Goal: Obtain resource: Obtain resource

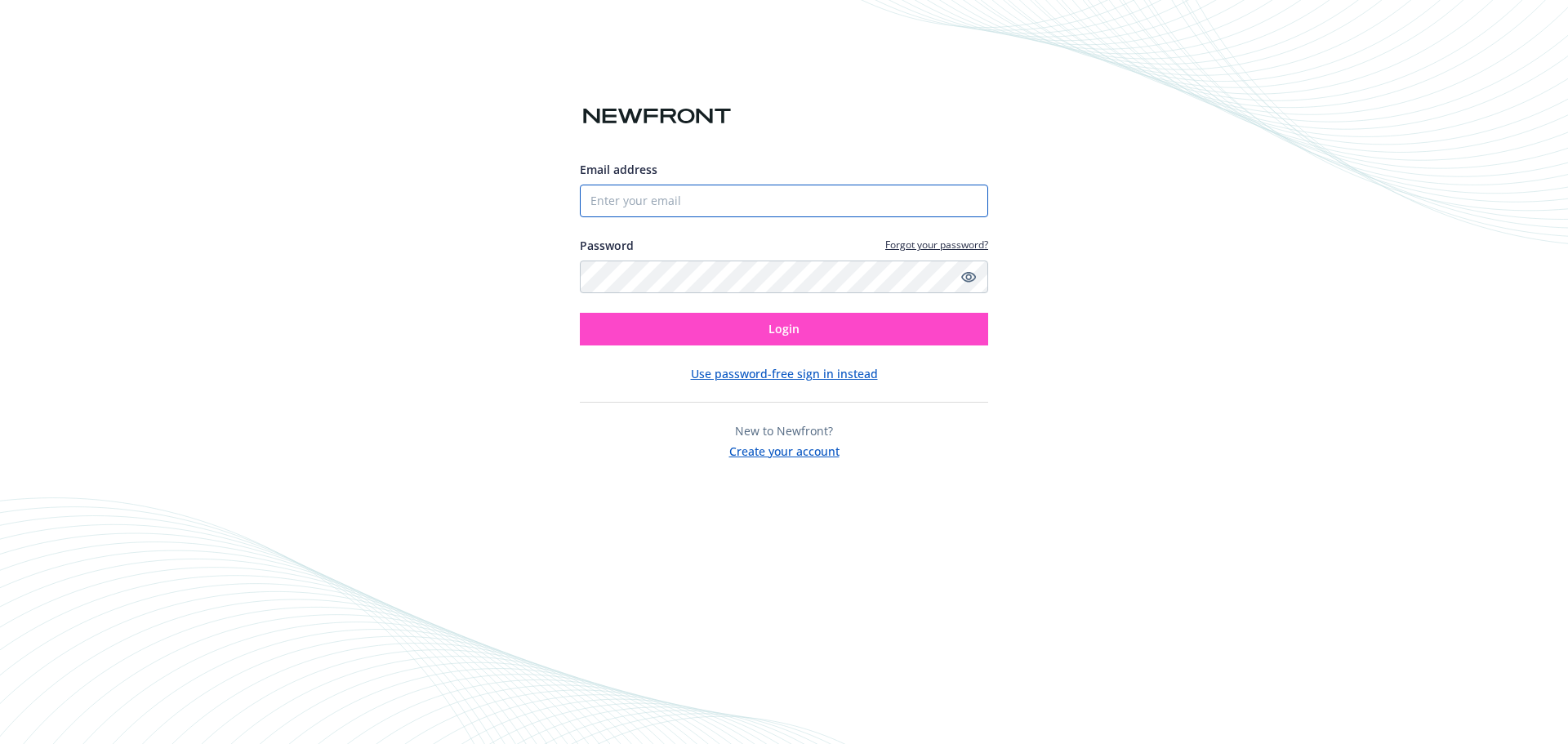
type input "[EMAIL_ADDRESS][DOMAIN_NAME]"
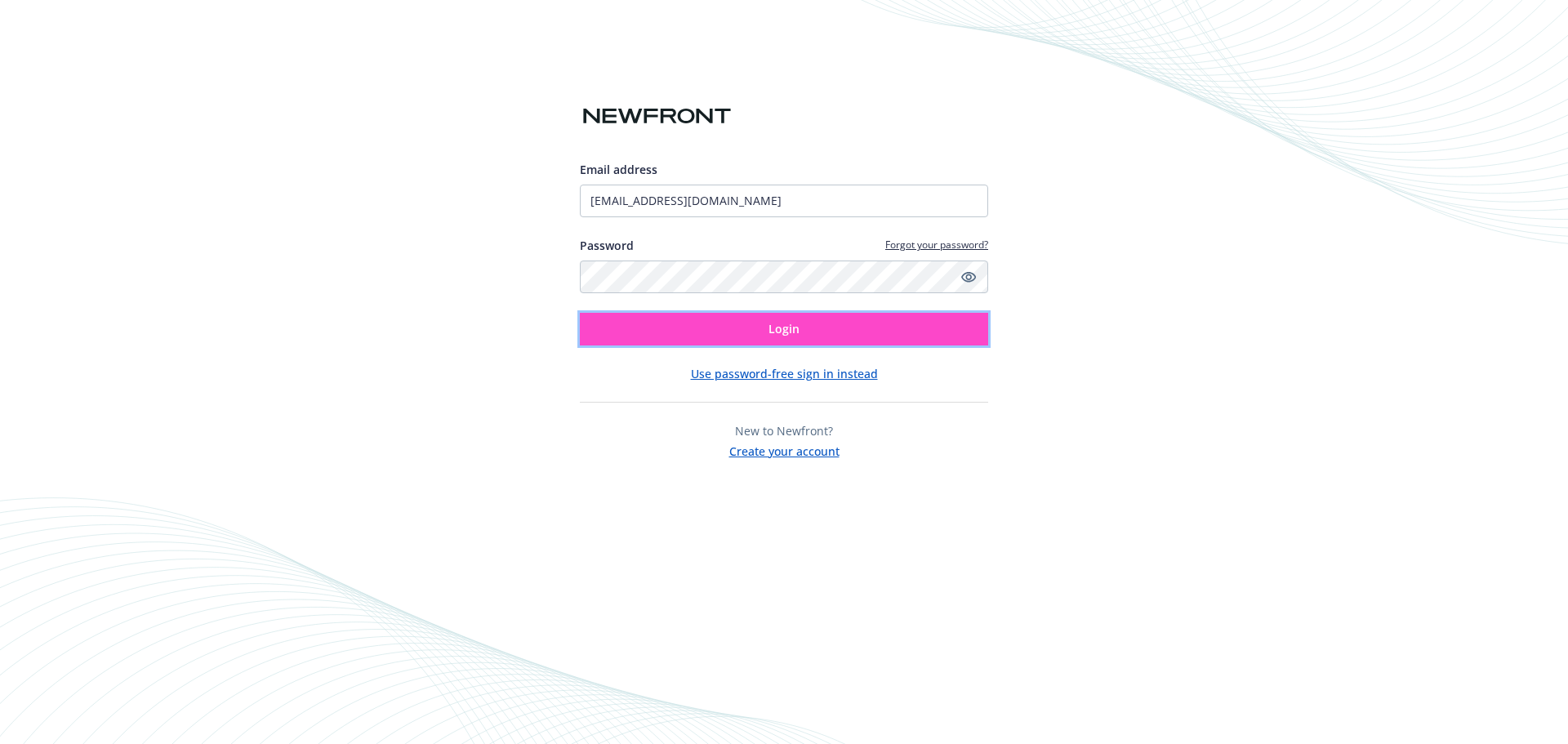
click at [706, 332] on button "Login" at bounding box center [784, 329] width 409 height 33
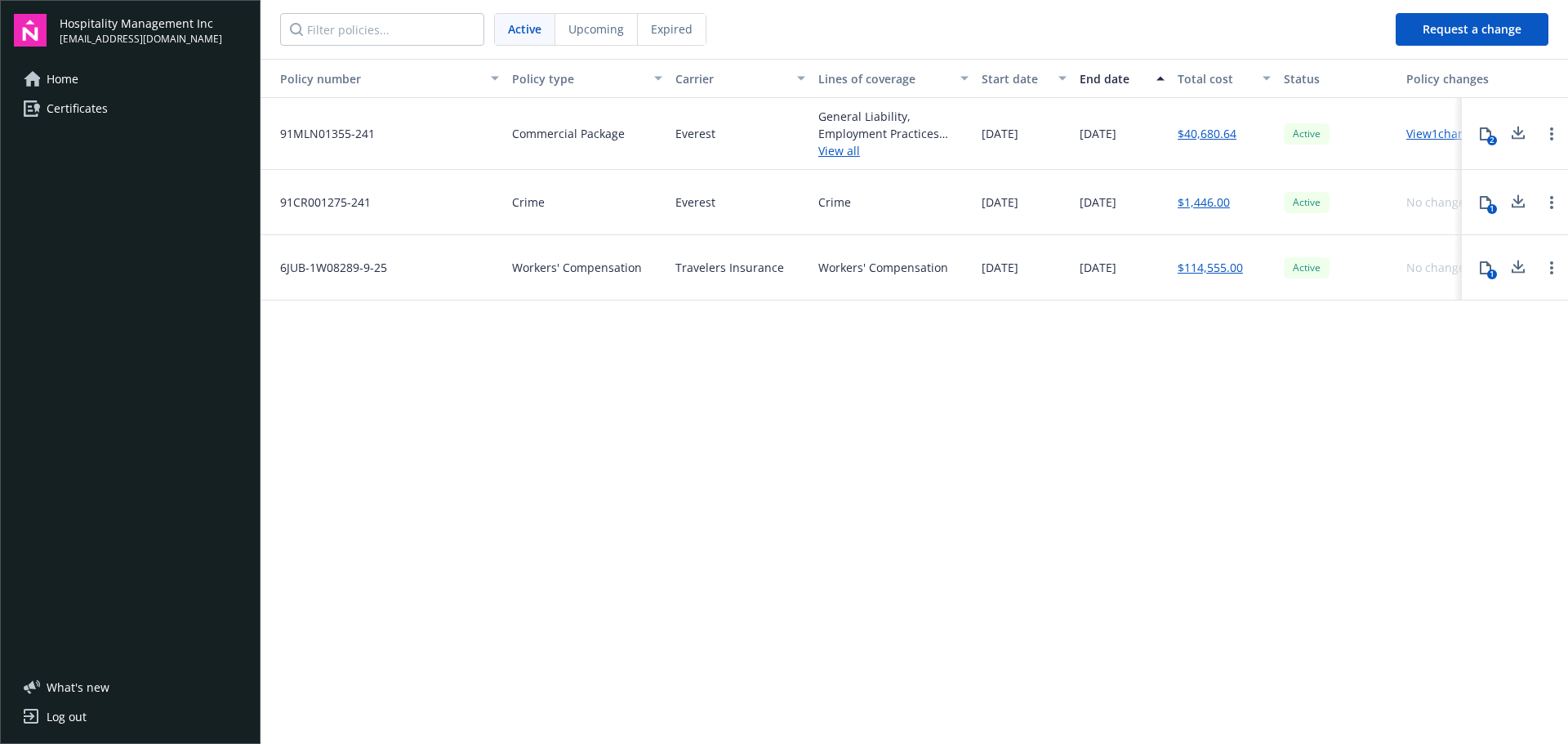
click at [1436, 138] on link "View 1 changes" at bounding box center [1445, 133] width 78 height 16
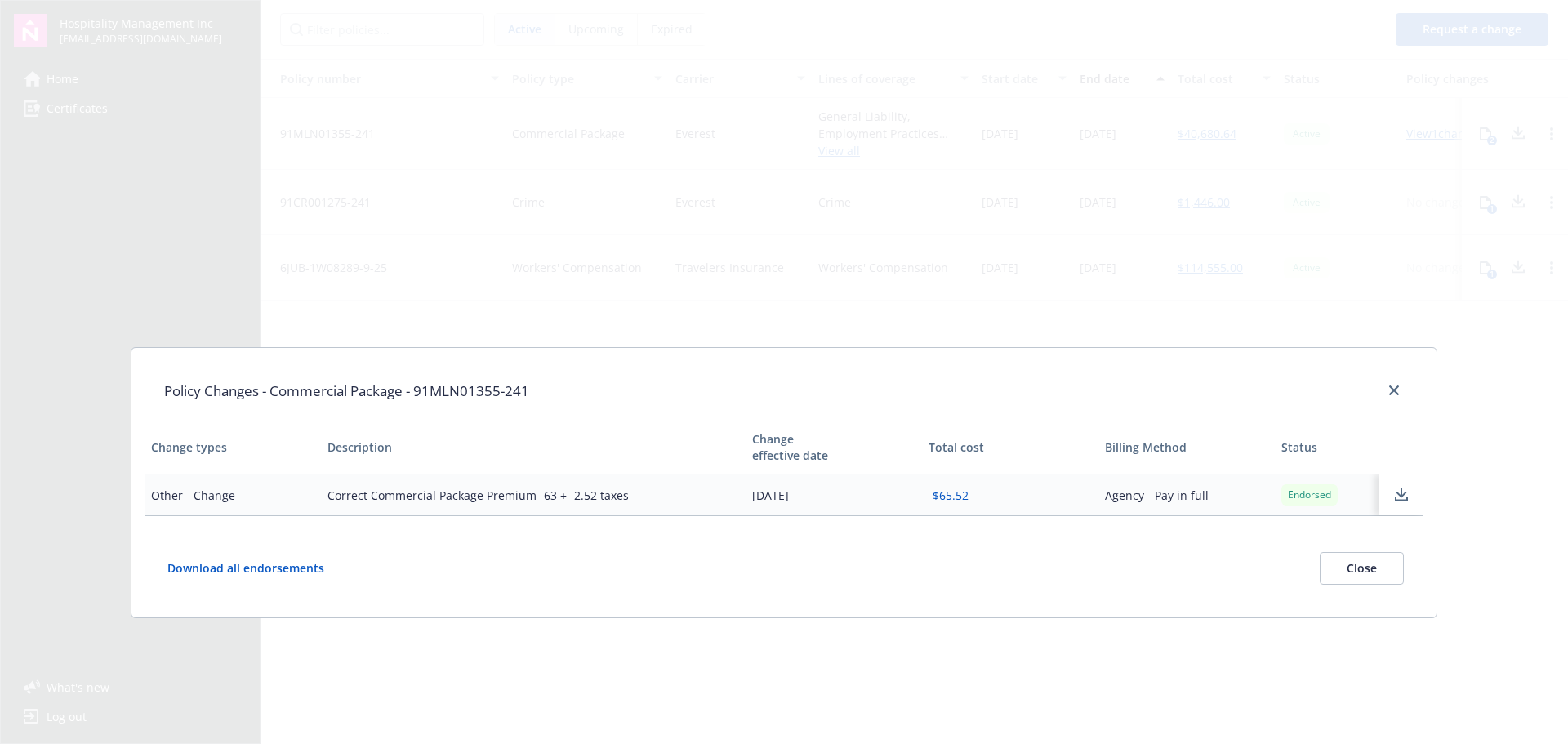
click at [1373, 572] on button "Close" at bounding box center [1362, 568] width 85 height 33
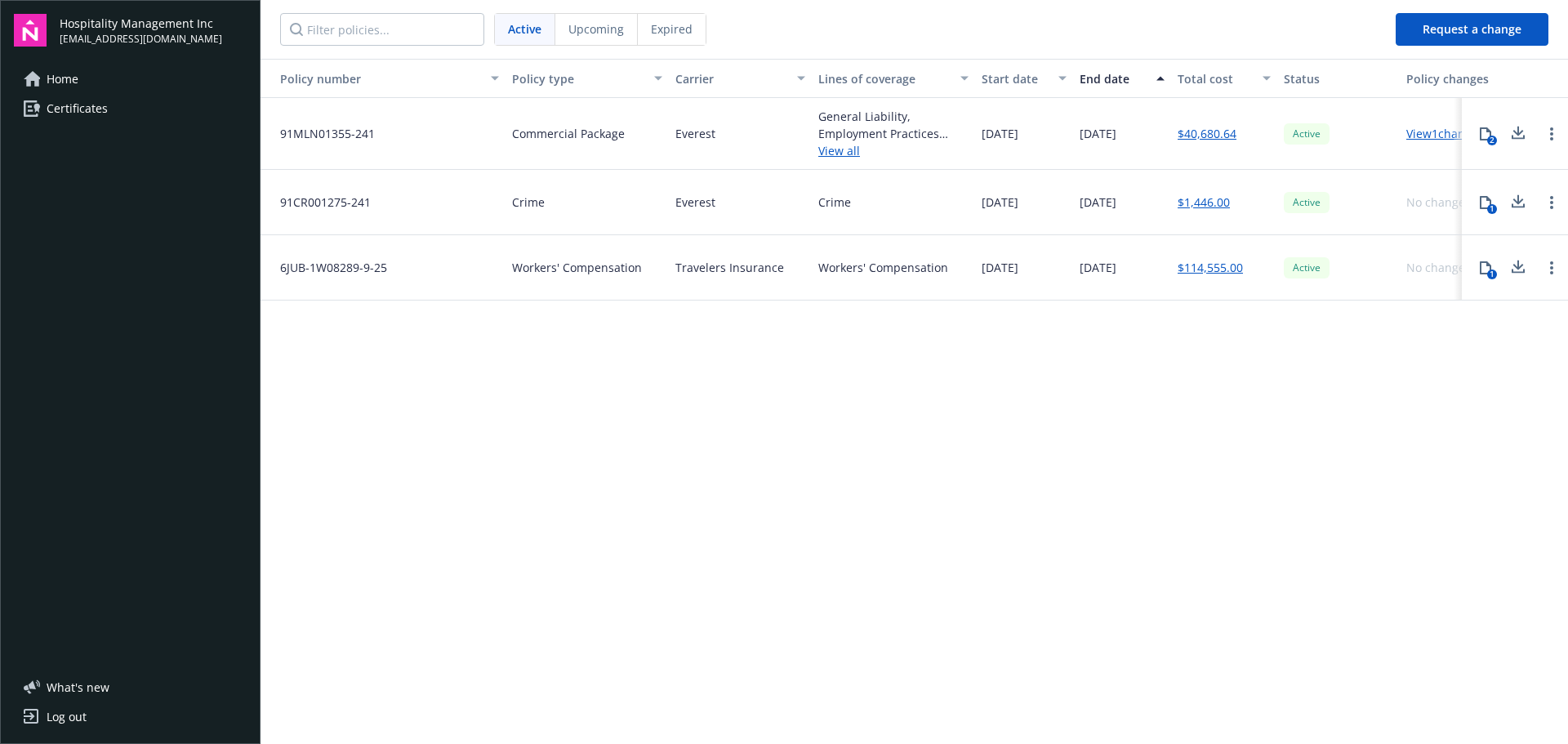
click at [1486, 267] on icon at bounding box center [1485, 268] width 13 height 13
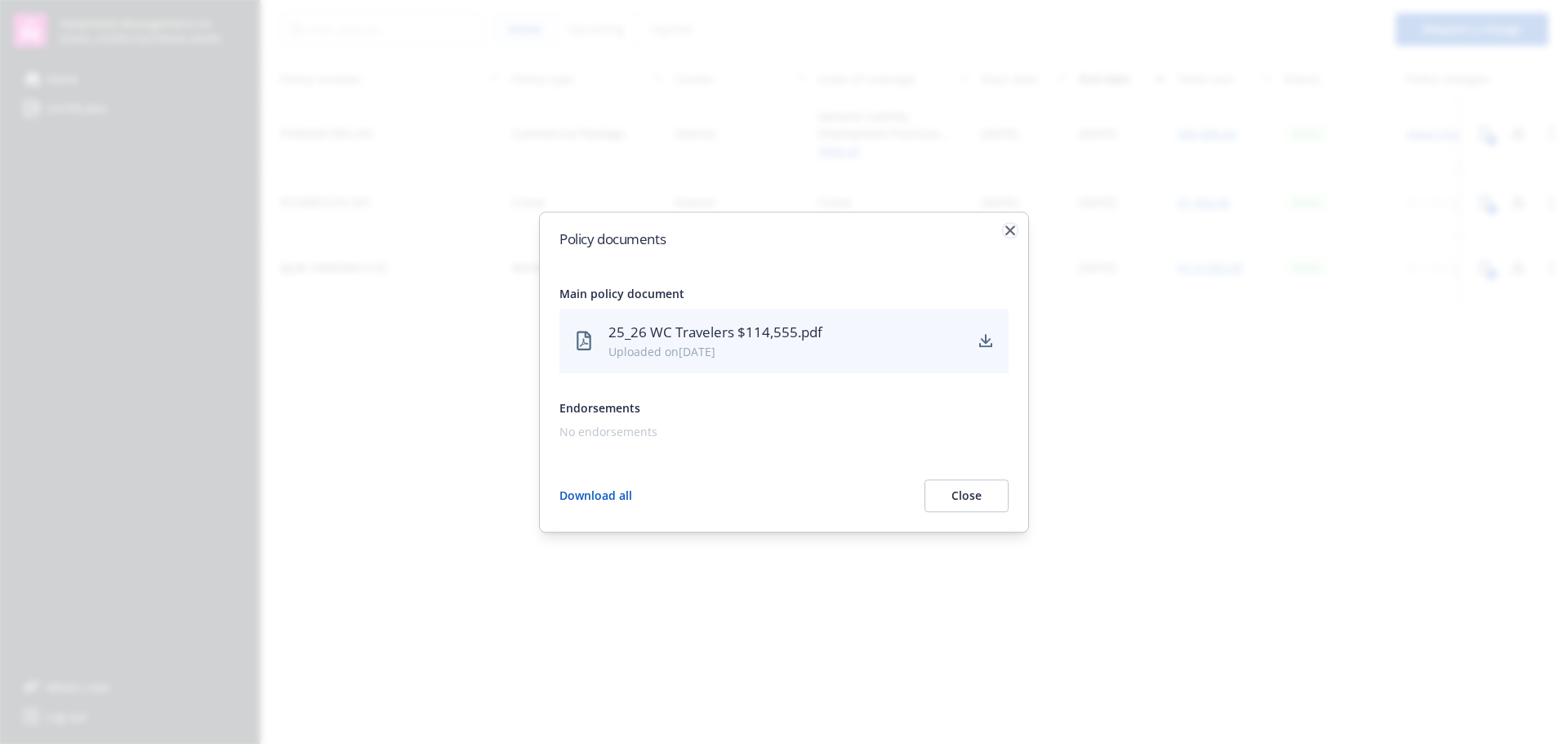
click at [1011, 233] on icon "button" at bounding box center [1010, 230] width 10 height 10
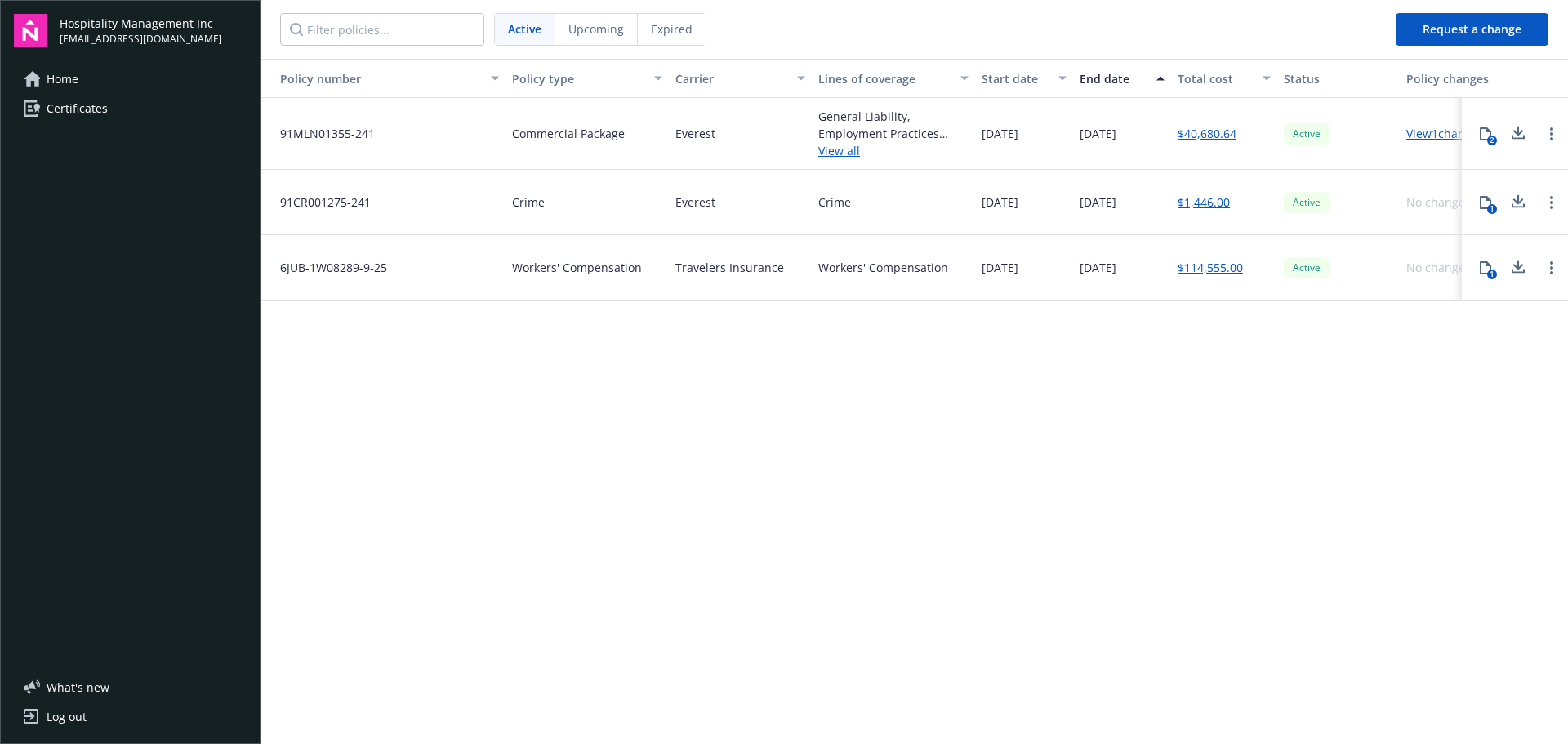
click at [43, 111] on link "Certificates" at bounding box center [130, 109] width 233 height 26
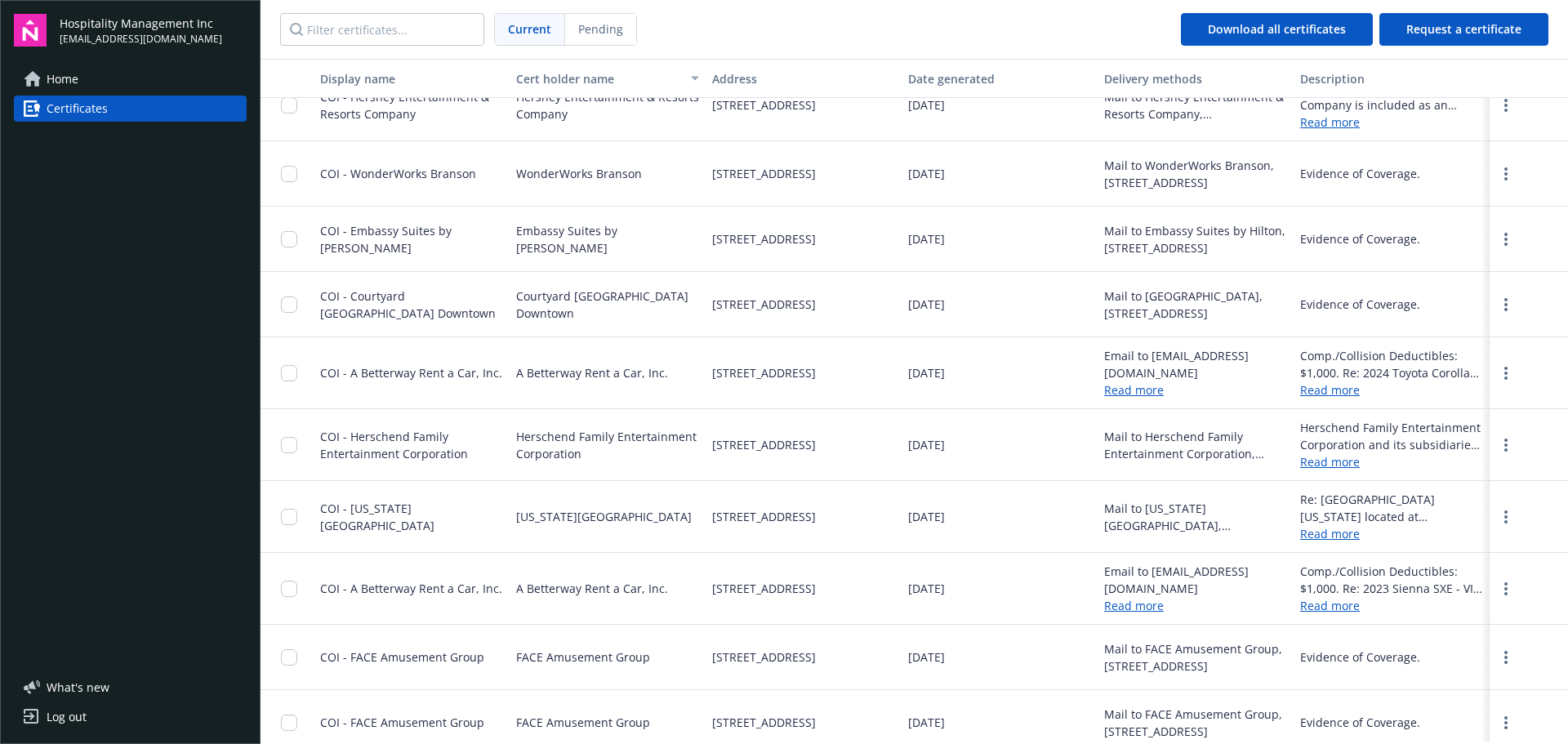
scroll to position [402, 0]
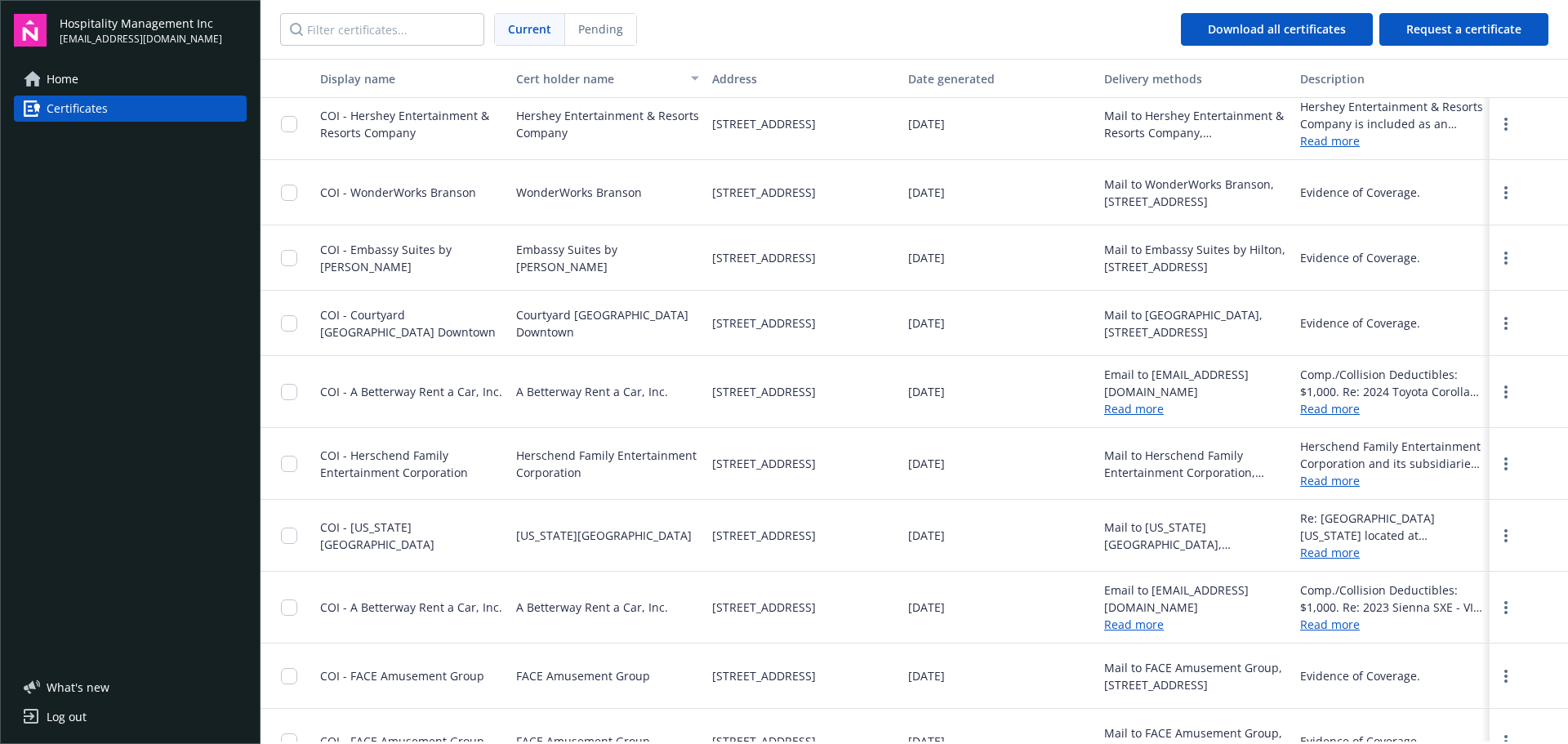
click at [1490, 328] on div at bounding box center [1529, 323] width 78 height 65
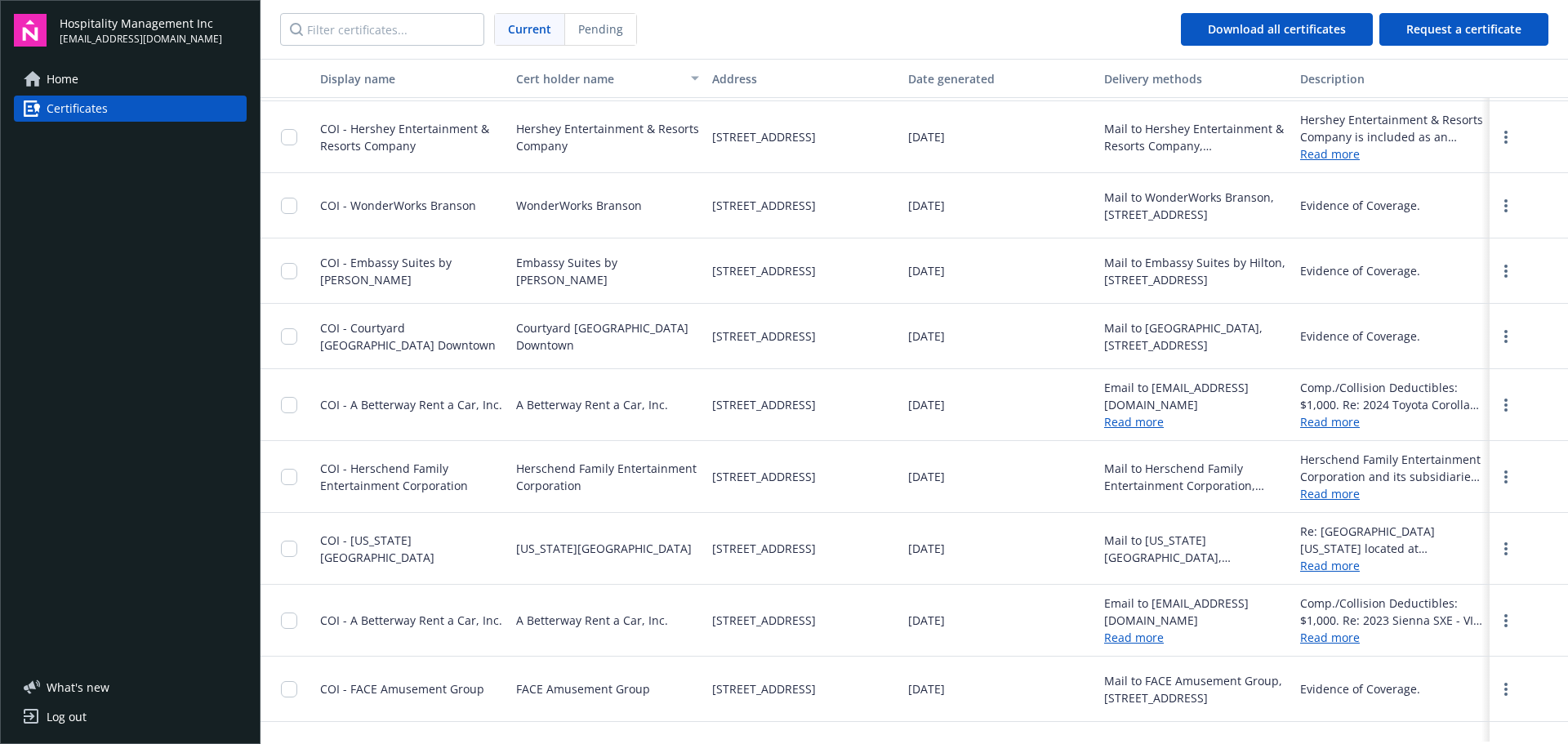
scroll to position [157, 0]
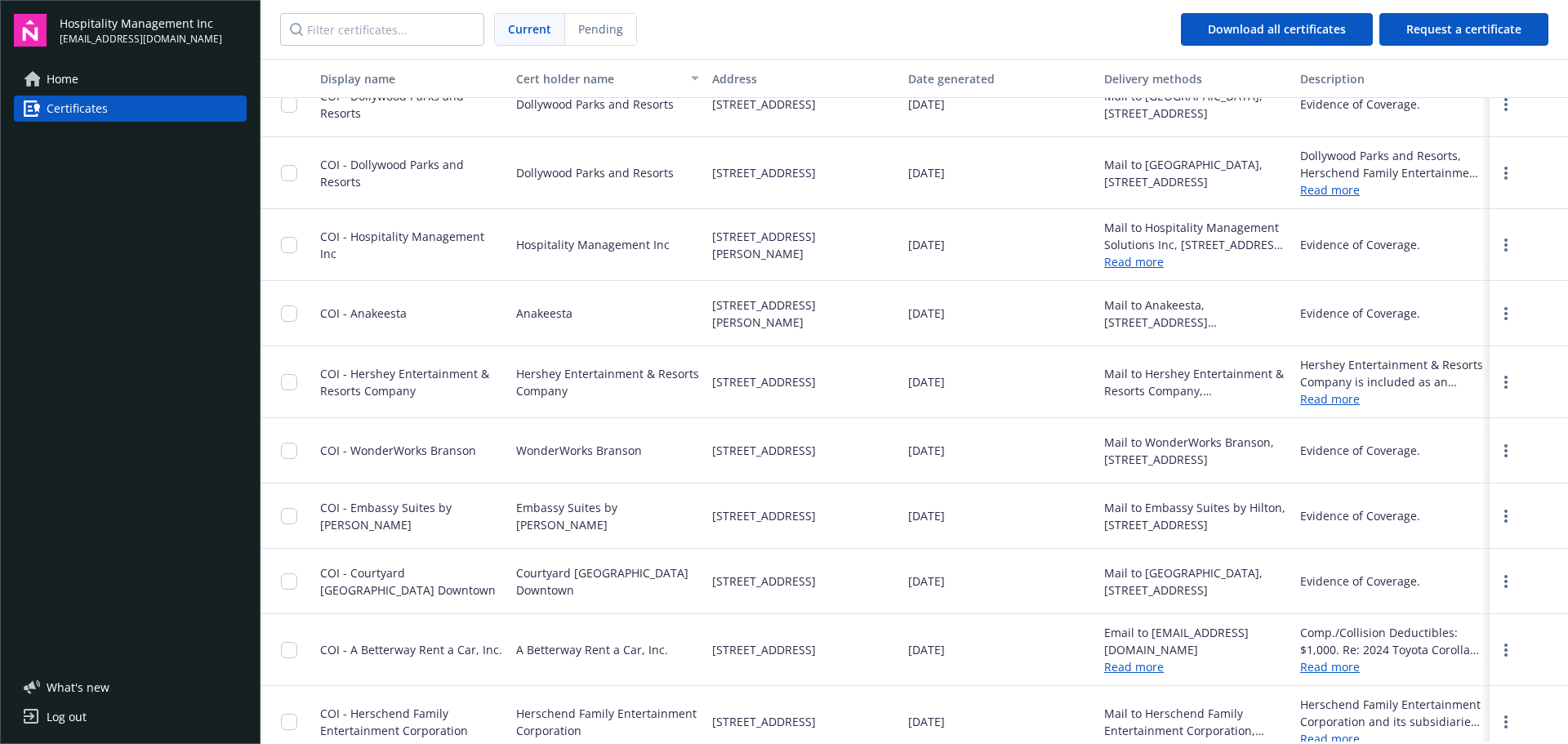
click at [380, 568] on span "COI - Courtyard Gatlinburg Downtown" at bounding box center [408, 581] width 176 height 33
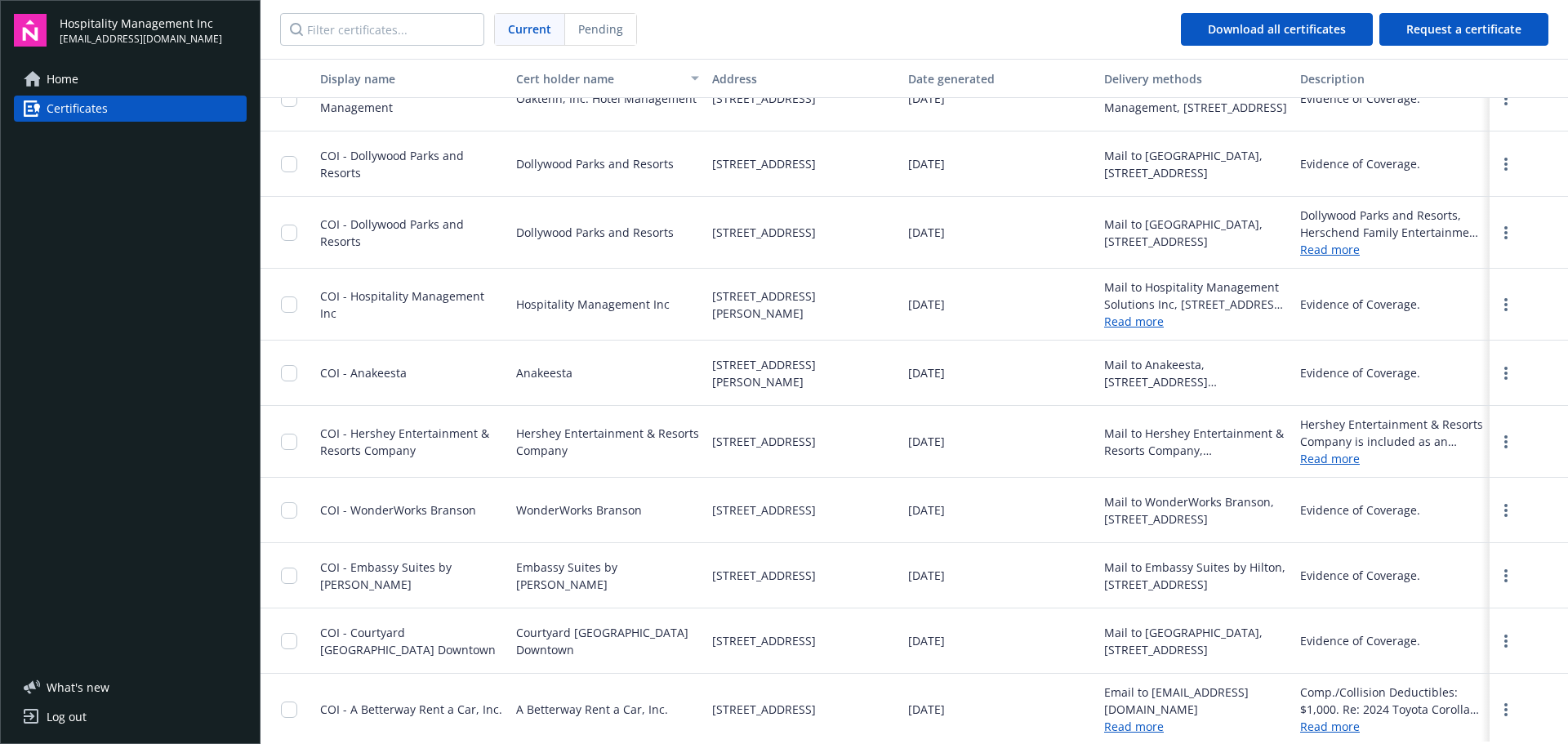
scroll to position [0, 0]
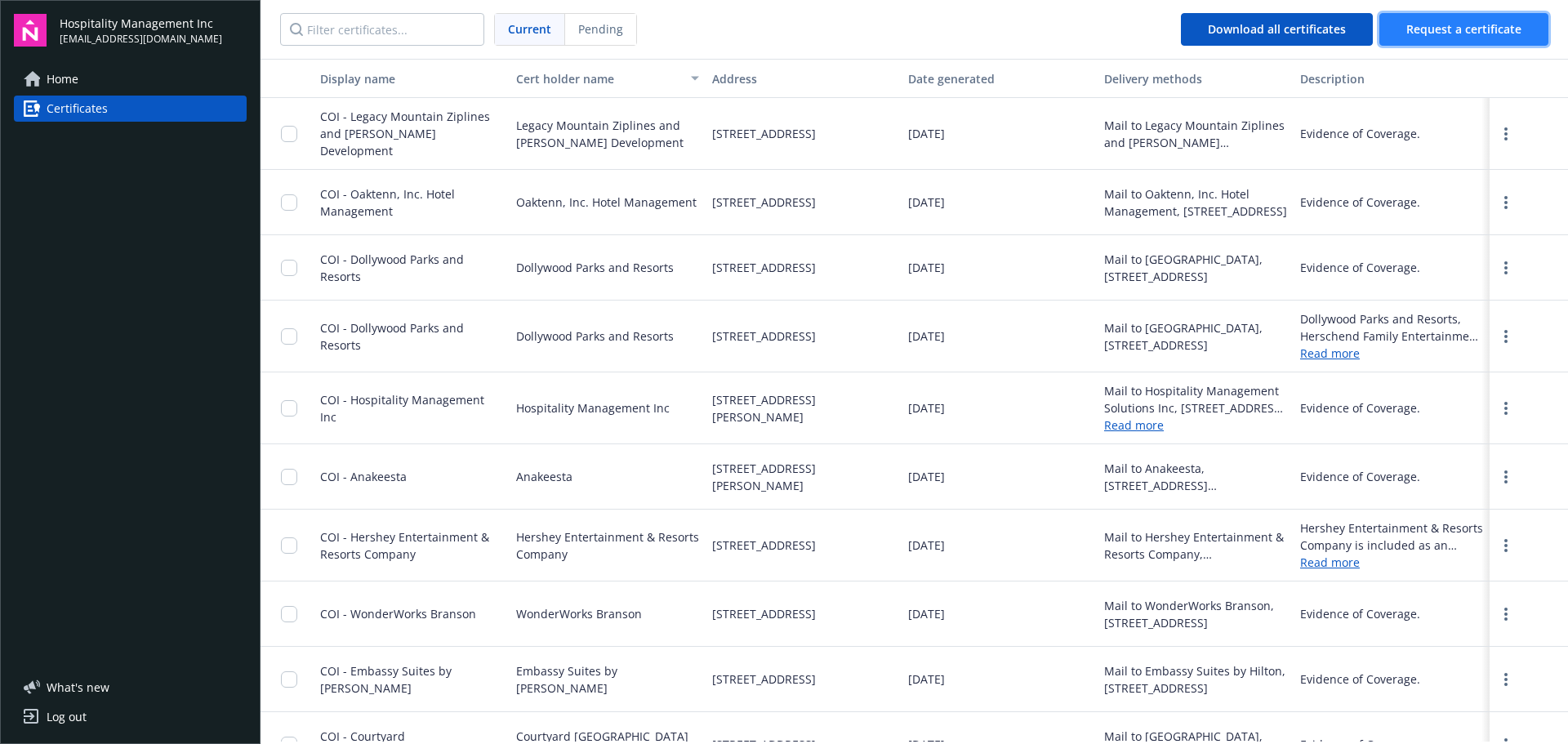
click at [1445, 20] on button "Request a certificate" at bounding box center [1464, 29] width 169 height 33
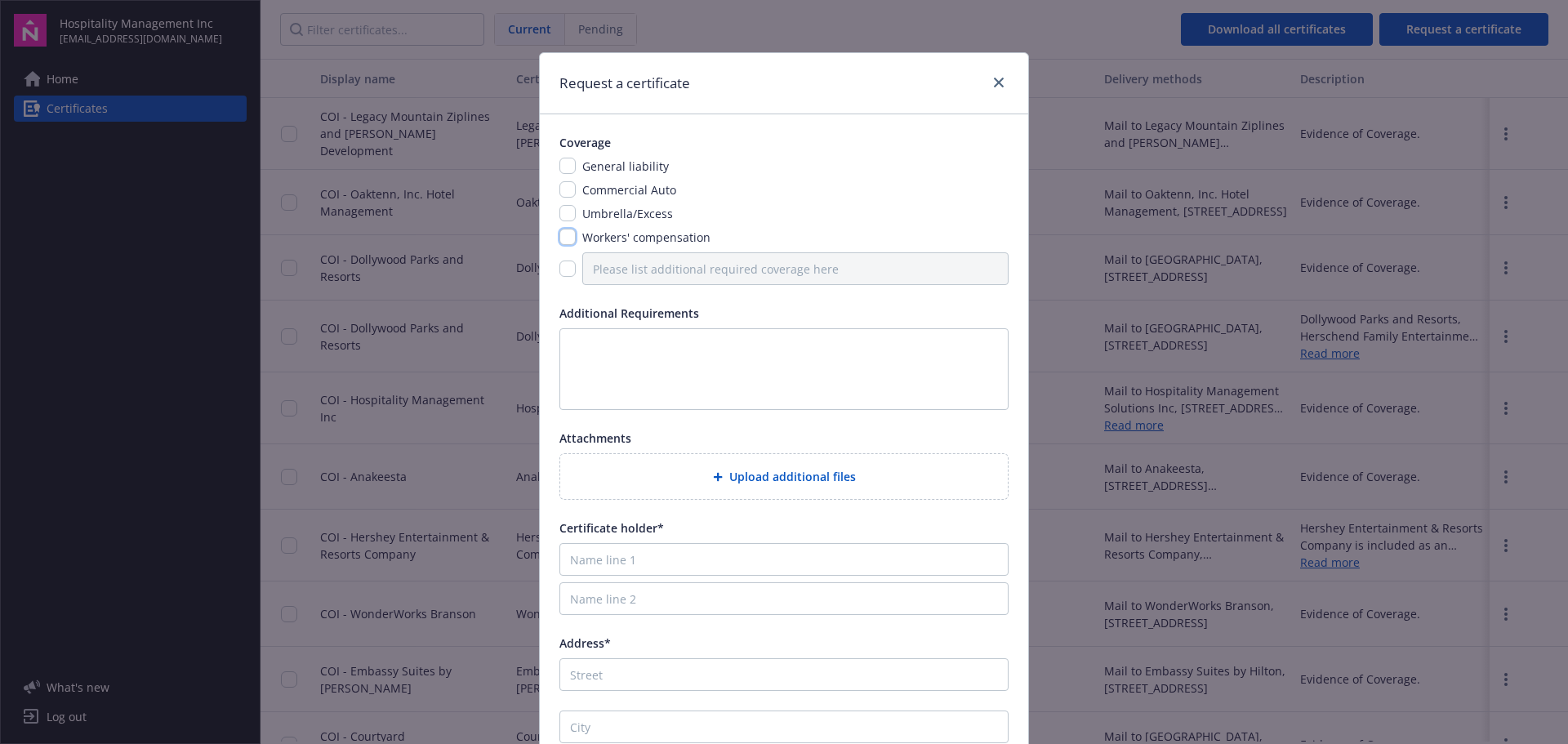
click at [559, 236] on input "checkbox" at bounding box center [568, 237] width 17 height 17
checkbox input "true"
click at [660, 353] on textarea at bounding box center [784, 369] width 450 height 82
paste textarea "Embassy Suites by Hilton"
type textarea "Embassy Suites by Hilton"
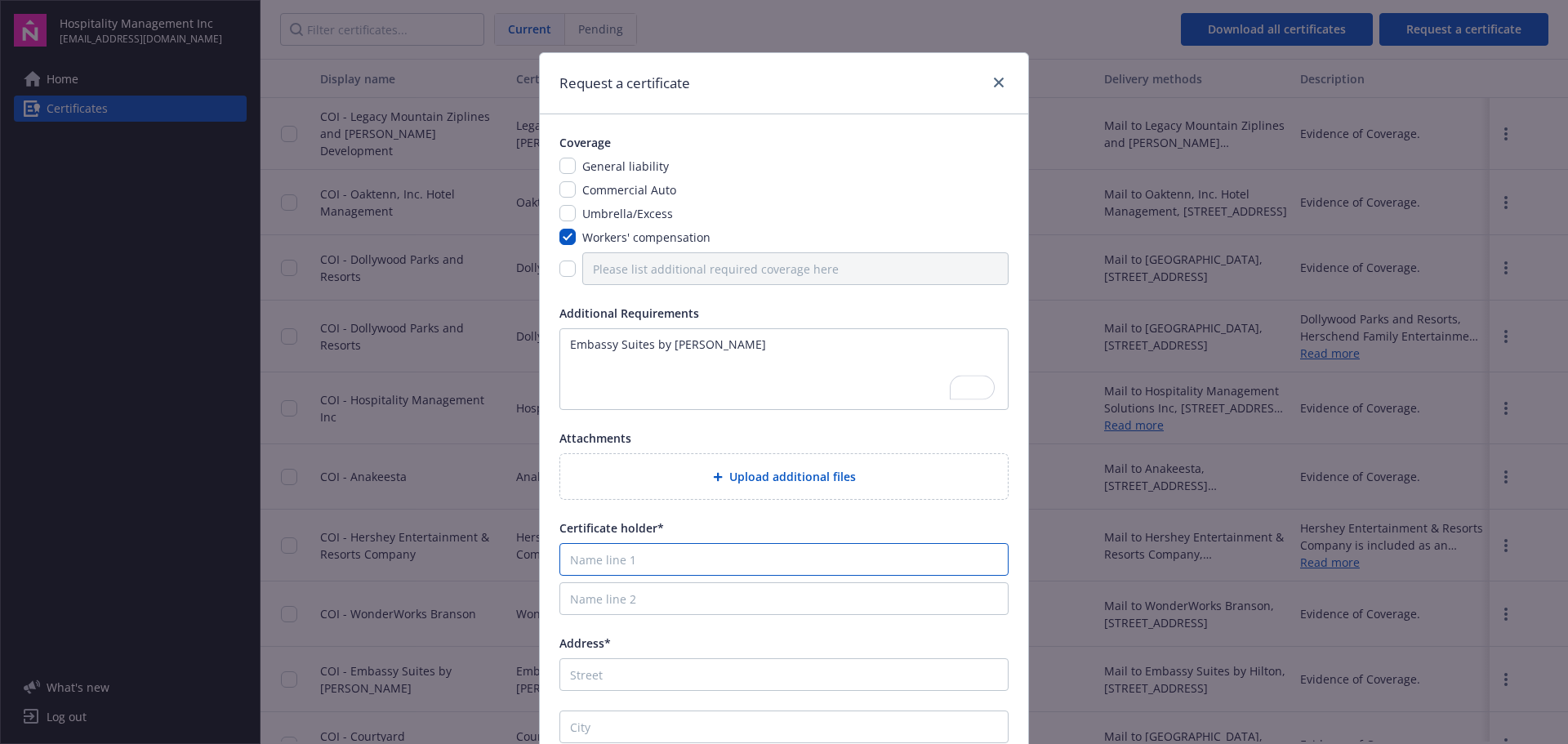
click at [716, 567] on input "Name line 1" at bounding box center [784, 559] width 450 height 33
paste input "Embassy Suites by Hilton"
type input "Embassy Suites by Hilton"
click at [638, 361] on textarea "Embassy Suites by Hilton" at bounding box center [784, 369] width 450 height 82
click at [720, 346] on textarea "Embassy Suites by Hilton" at bounding box center [784, 369] width 450 height 82
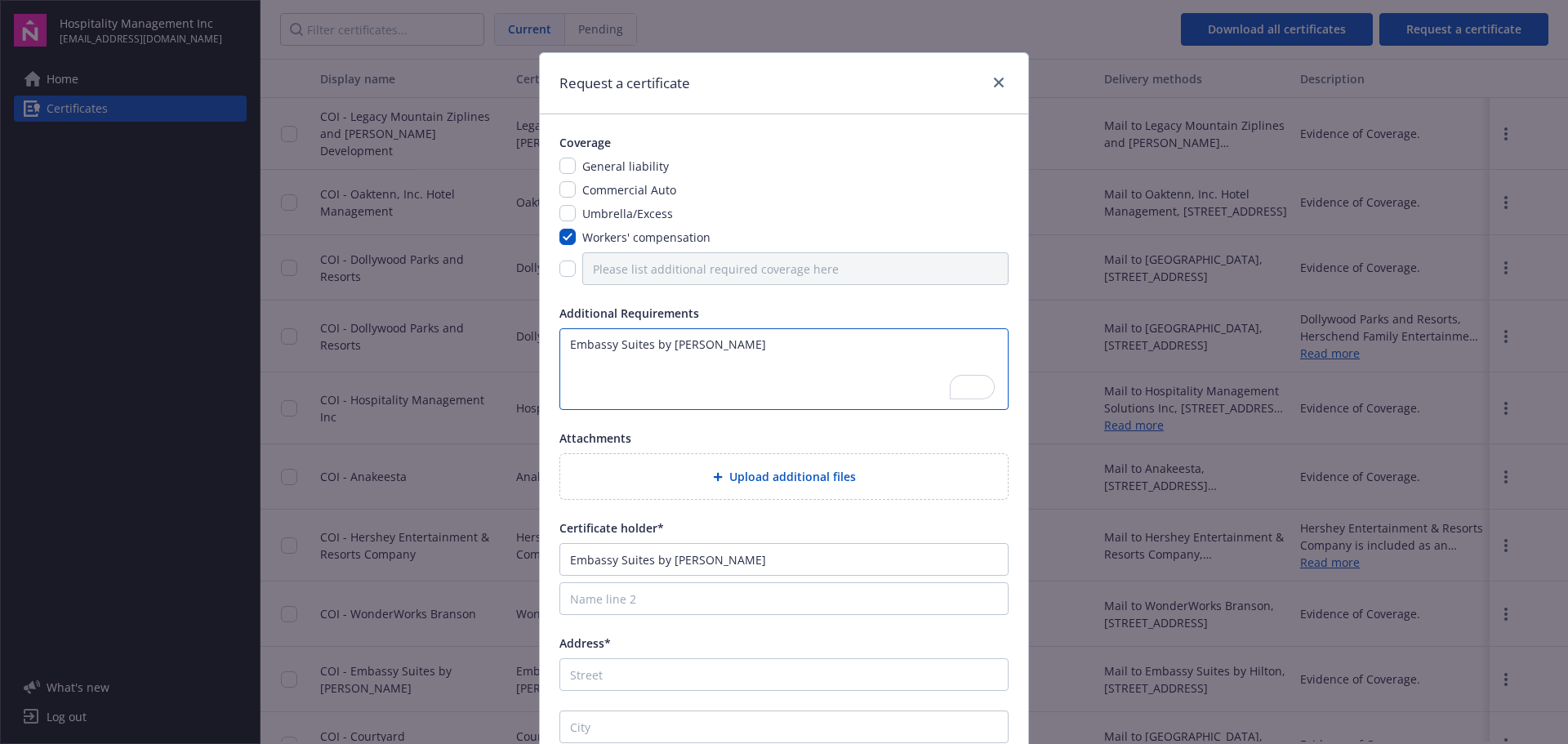
paste textarea "Embassy Suites by Hilton"
type textarea "Embassy Suites by HiltonEmbassy Suites by Hilton"
click at [699, 346] on textarea "Embassy Suites by HiltonEmbassy Suites by Hilton" at bounding box center [784, 369] width 450 height 82
click at [697, 344] on textarea "Embassy Suites by HiltonEmbassy Suites by Hilton" at bounding box center [784, 369] width 450 height 82
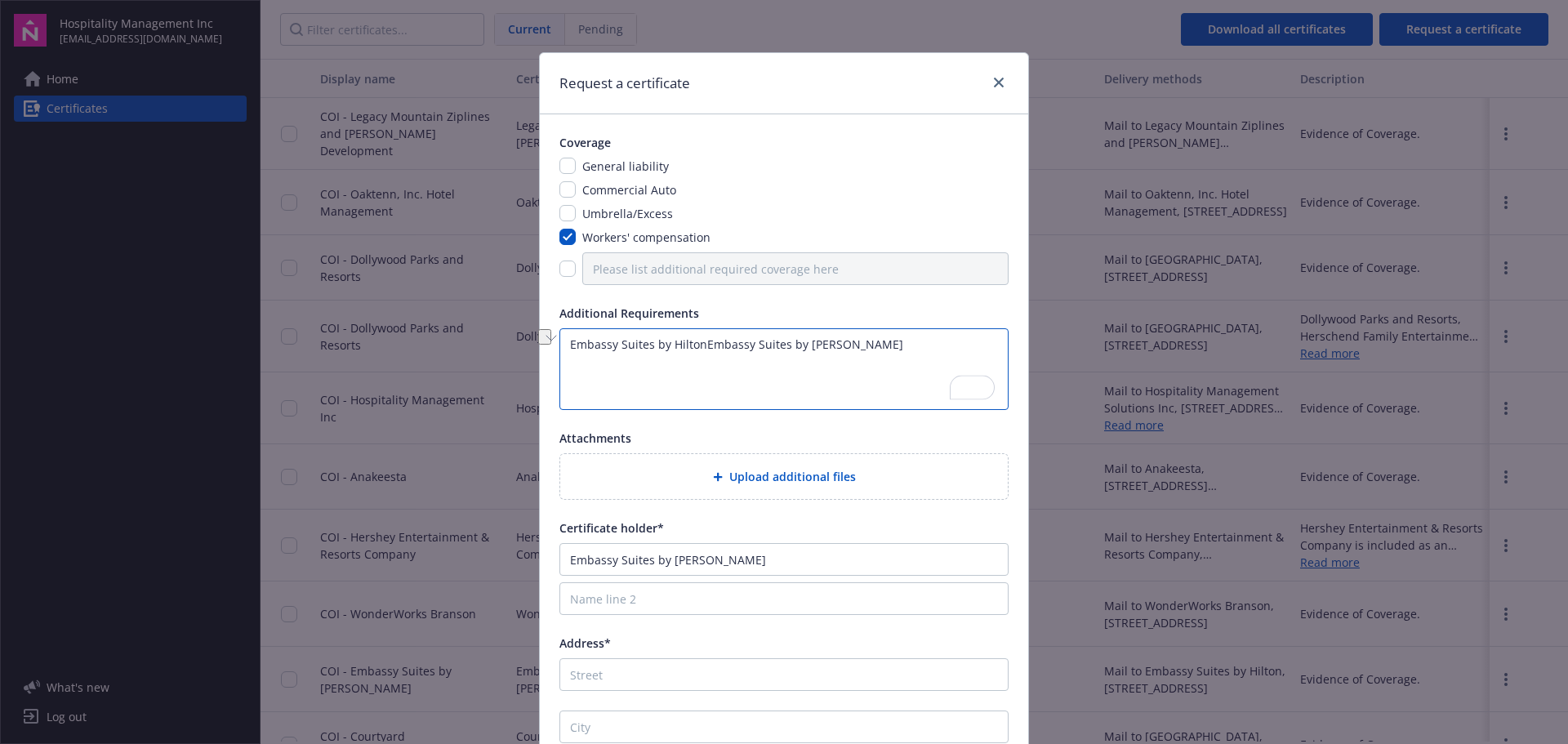
drag, startPoint x: 697, startPoint y: 344, endPoint x: 882, endPoint y: 342, distance: 185.0
click at [882, 342] on textarea "Embassy Suites by HiltonEmbassy Suites by Hilton" at bounding box center [784, 369] width 450 height 82
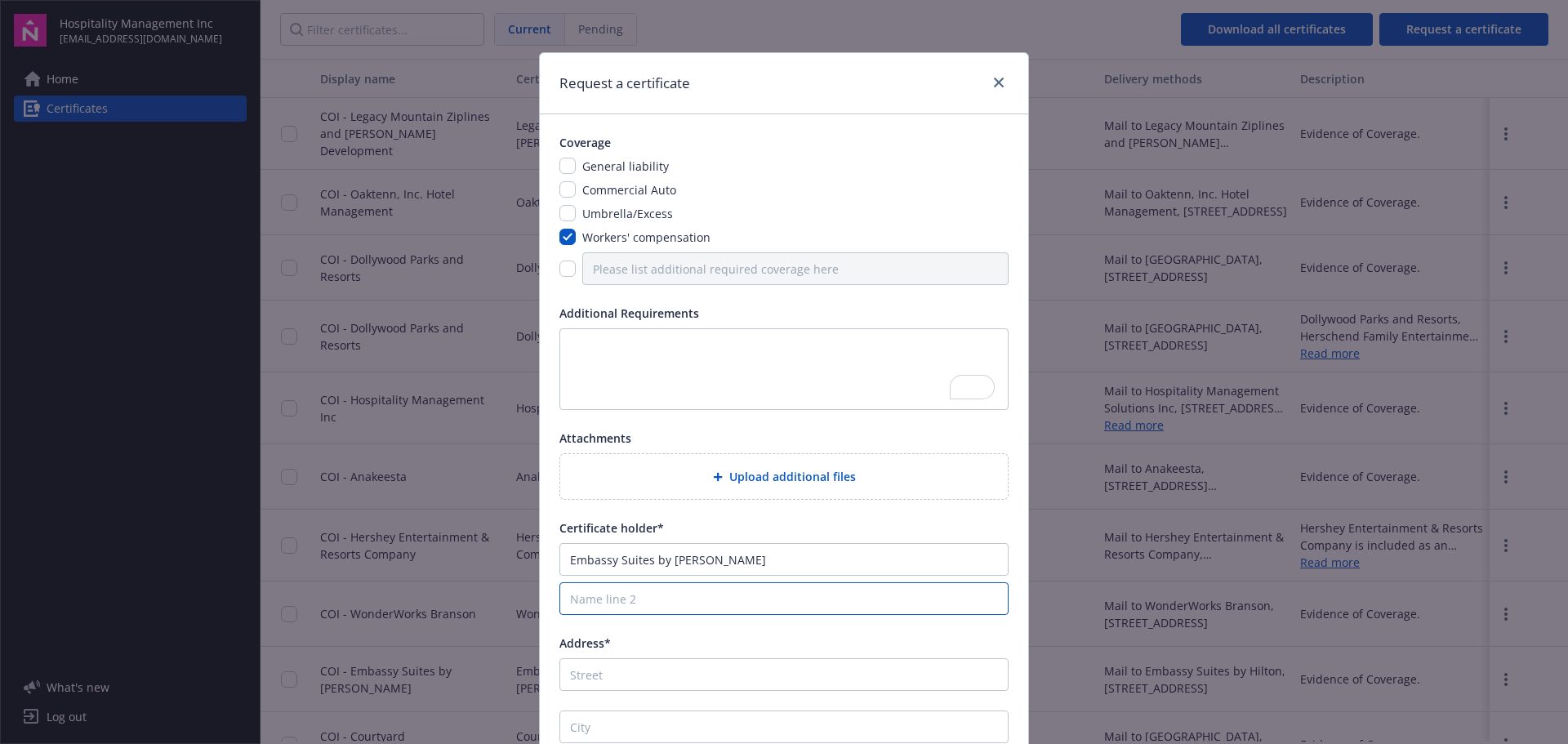
click at [739, 599] on input "Name line 2" at bounding box center [784, 598] width 450 height 33
type input "604 Historic Nature Trail"
click at [739, 599] on input "604 Historic Nature Trail" at bounding box center [784, 598] width 450 height 33
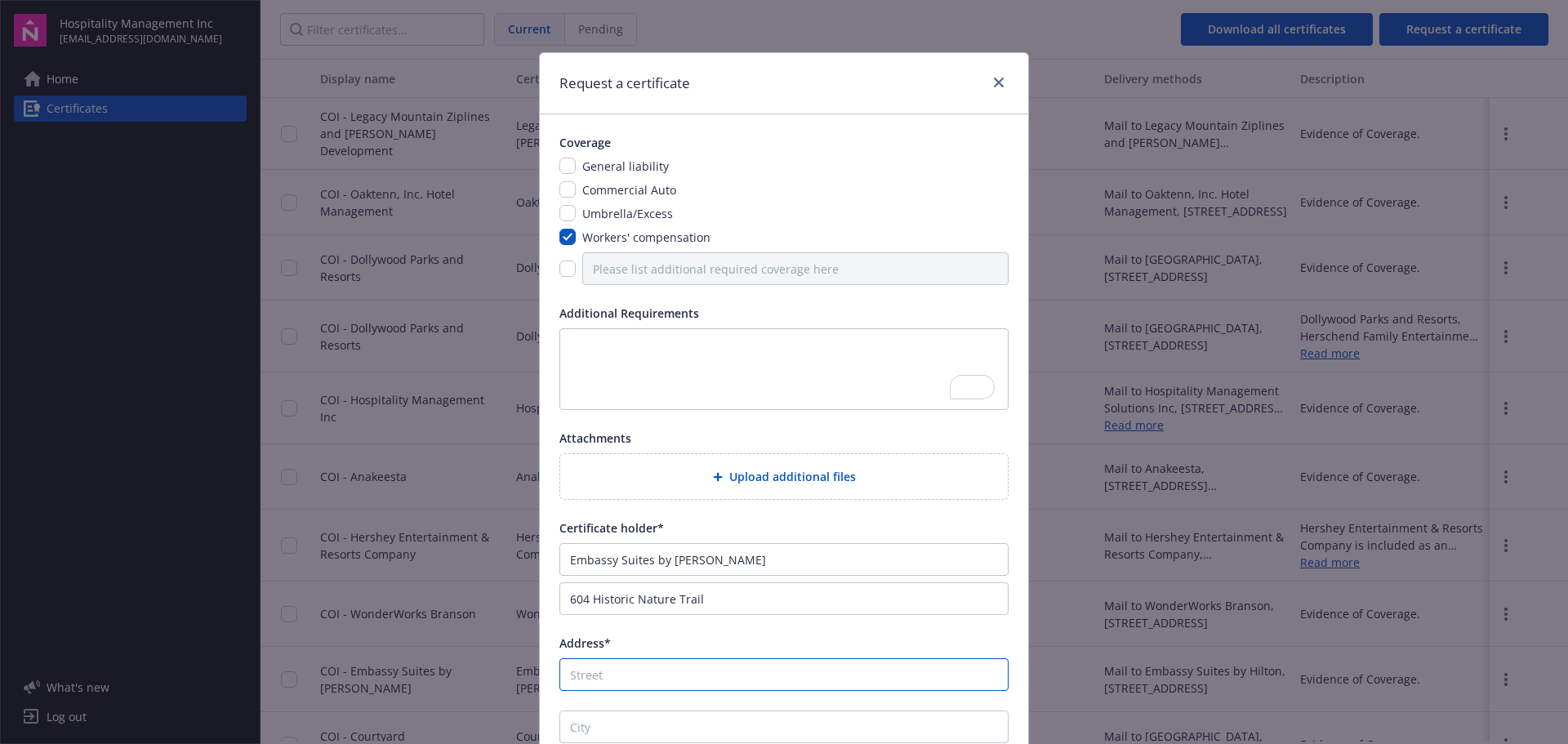
click at [701, 678] on input "Address*" at bounding box center [784, 674] width 450 height 33
paste input "604 Historic Nature Trail"
type input "604 Historic Nature Trail"
click at [590, 601] on input "604 Historic Nature Trail" at bounding box center [784, 598] width 450 height 33
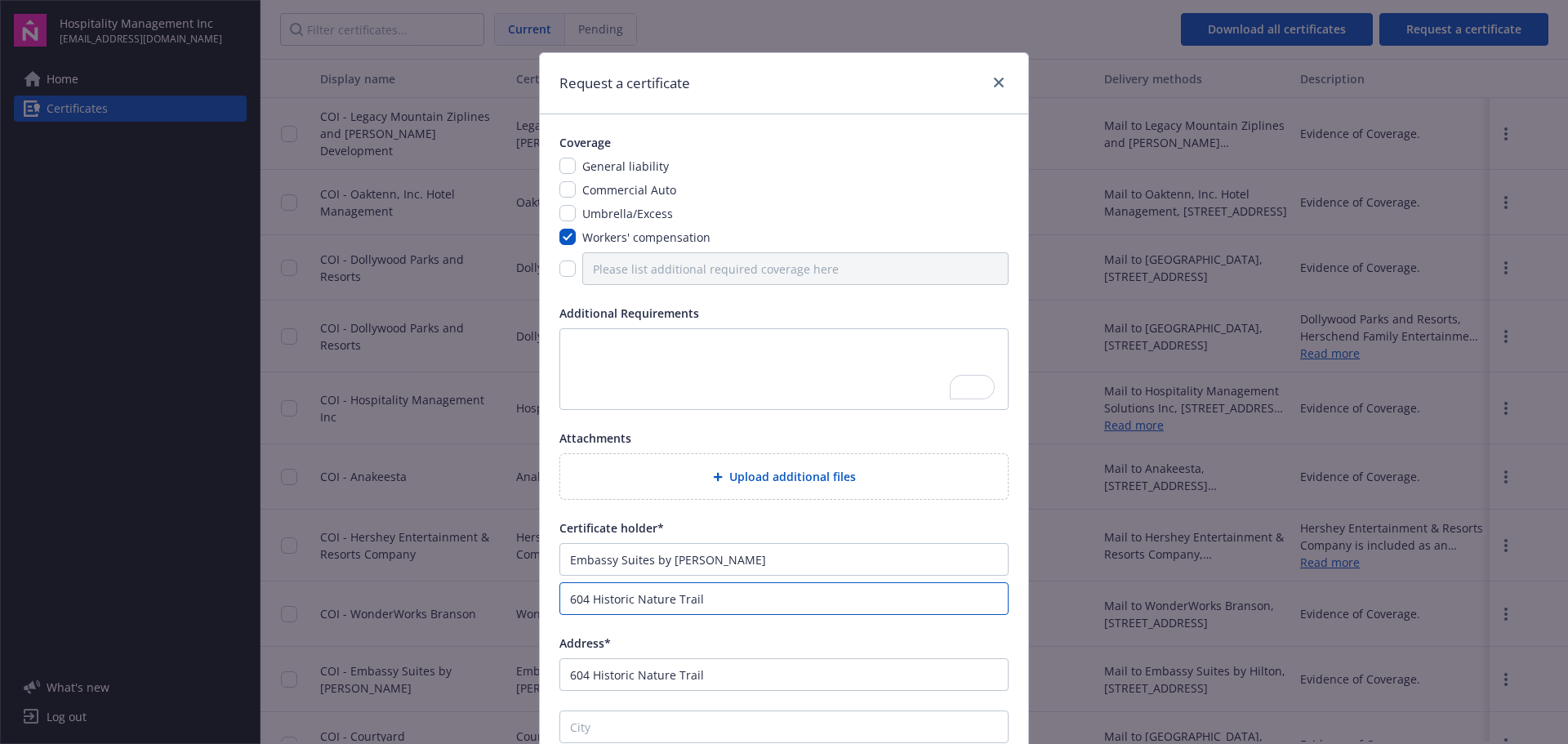
click at [590, 601] on input "604 Historic Nature Trail" at bounding box center [784, 598] width 450 height 33
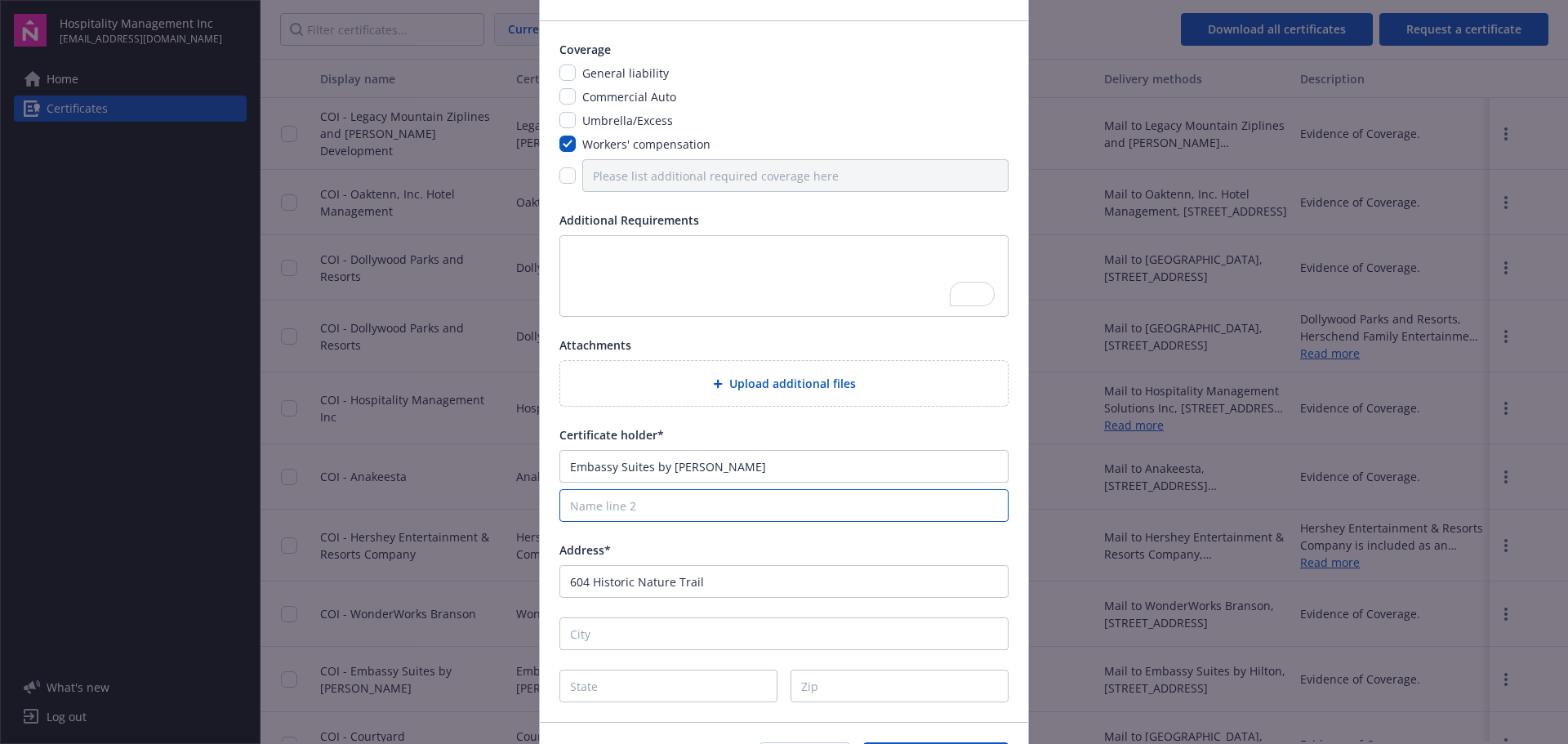
scroll to position [197, 0]
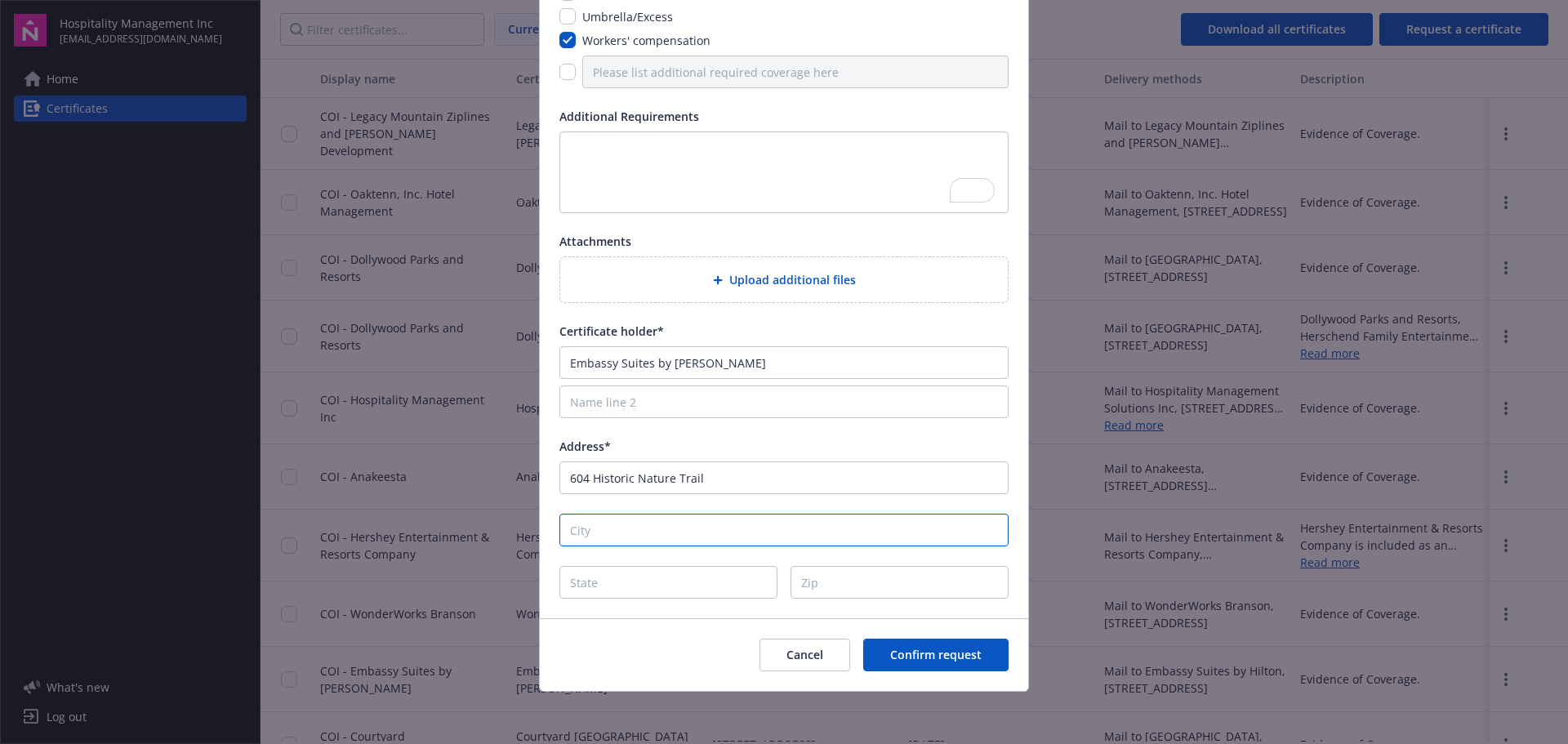
click at [642, 531] on input "City" at bounding box center [784, 529] width 450 height 33
type input "Gatlinburg"
type input "TN"
type input "37738"
type input "Barry"
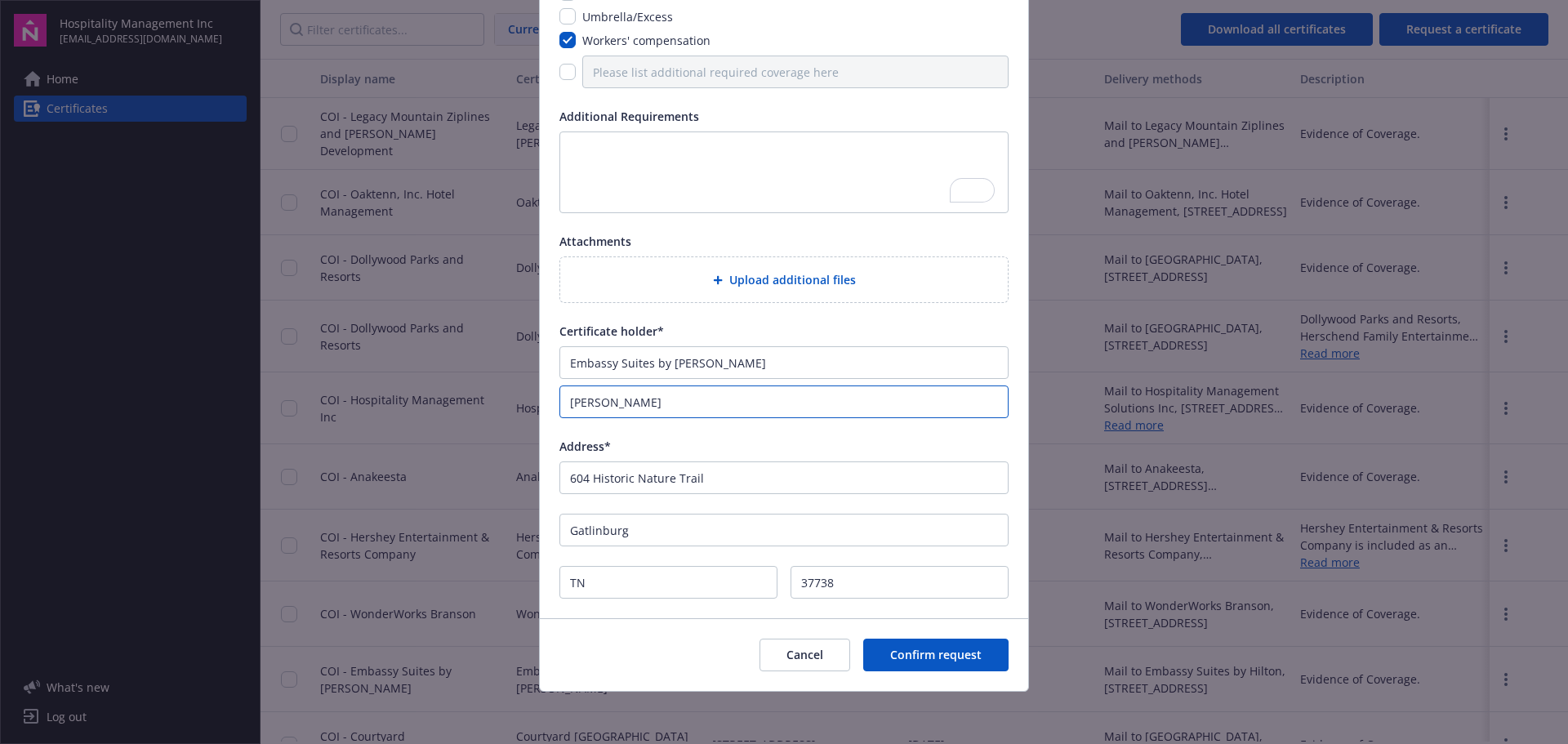
click at [579, 392] on input "Barry" at bounding box center [784, 401] width 450 height 33
click at [578, 408] on input "Barry" at bounding box center [784, 401] width 450 height 33
click at [897, 652] on span "Confirm request" at bounding box center [935, 654] width 91 height 16
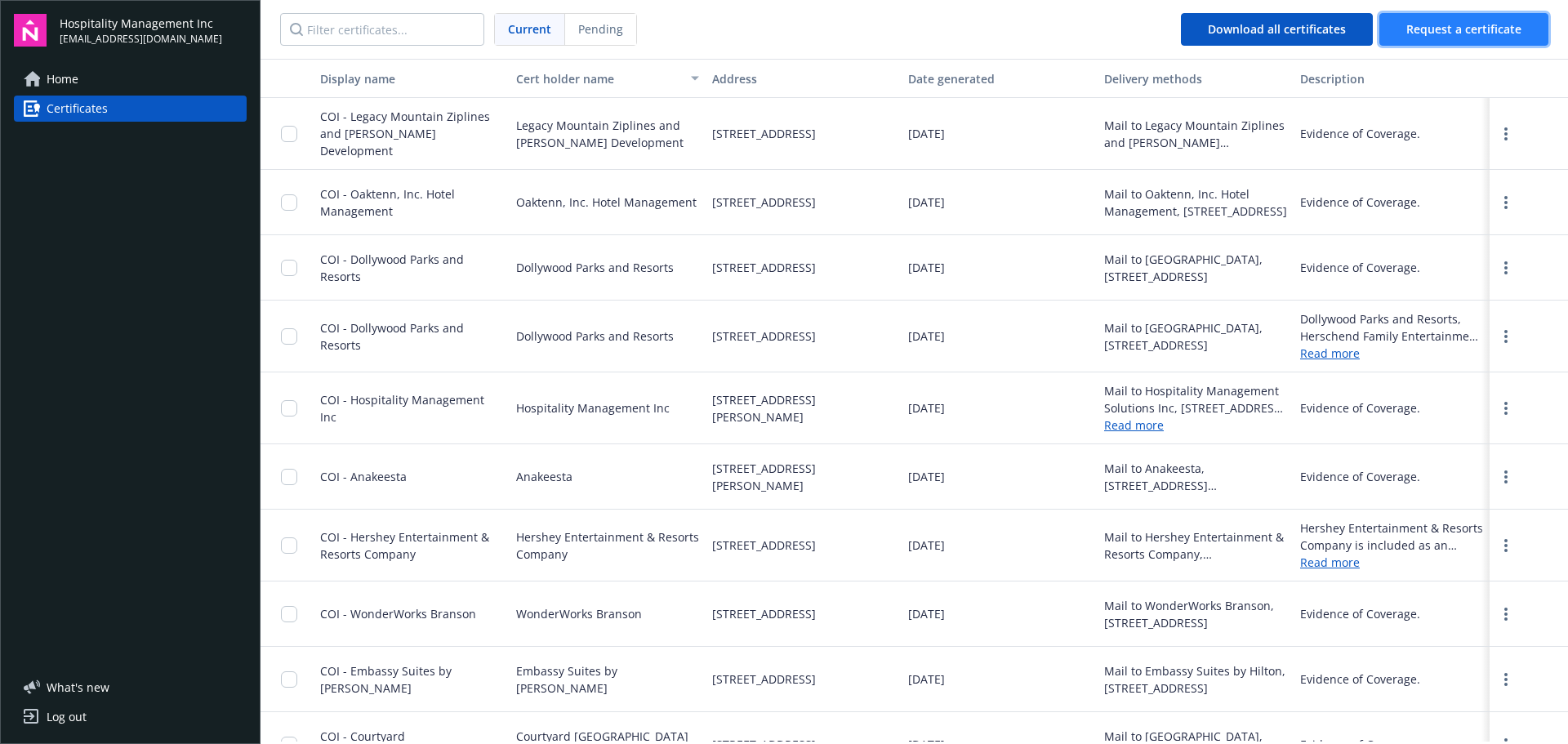
click at [1434, 31] on span "Request a certificate" at bounding box center [1464, 29] width 115 height 16
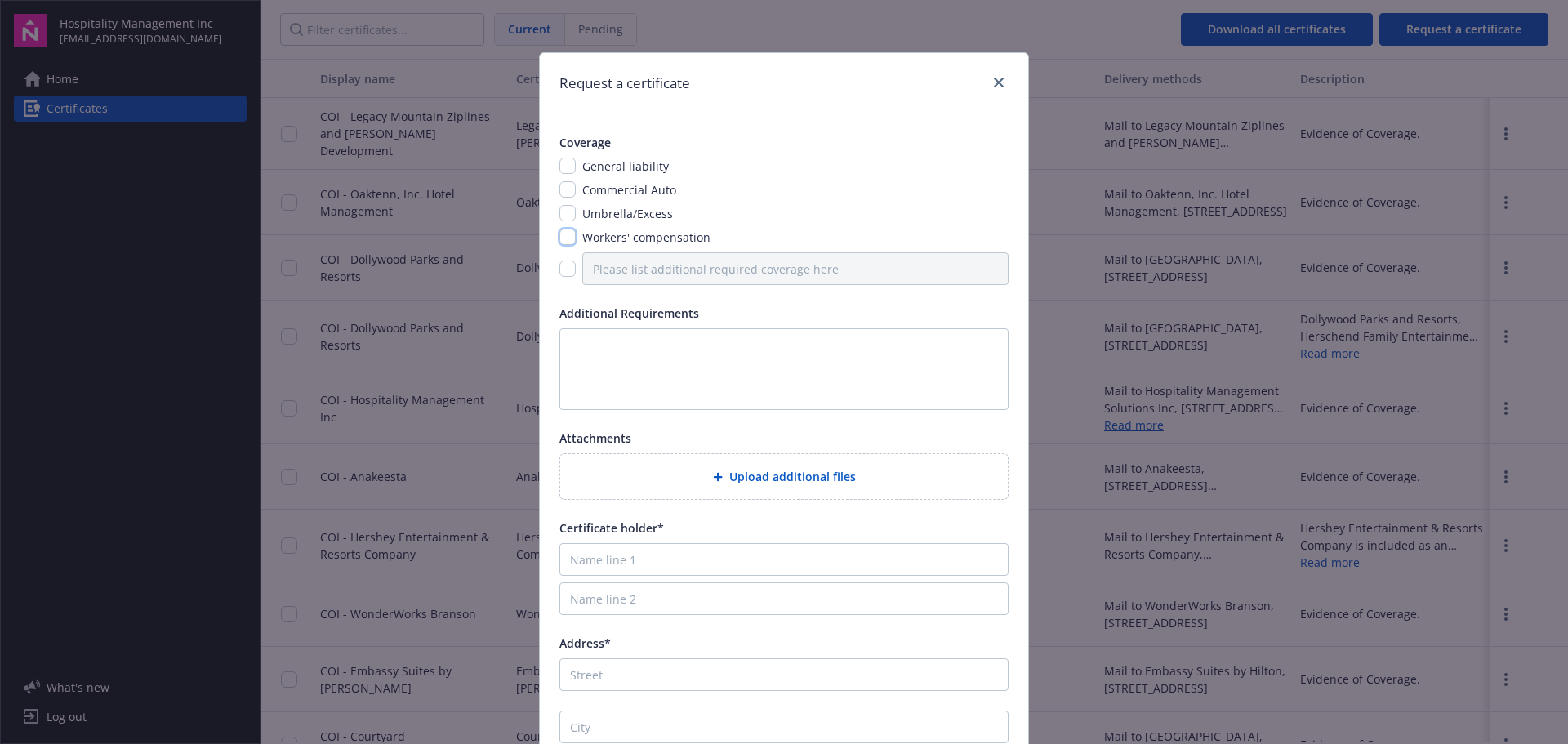
click at [564, 233] on input "checkbox" at bounding box center [568, 237] width 17 height 17
checkbox input "true"
click at [563, 171] on input "checkbox" at bounding box center [568, 166] width 17 height 17
checkbox input "true"
click at [625, 562] on input "Name line 1" at bounding box center [784, 559] width 450 height 33
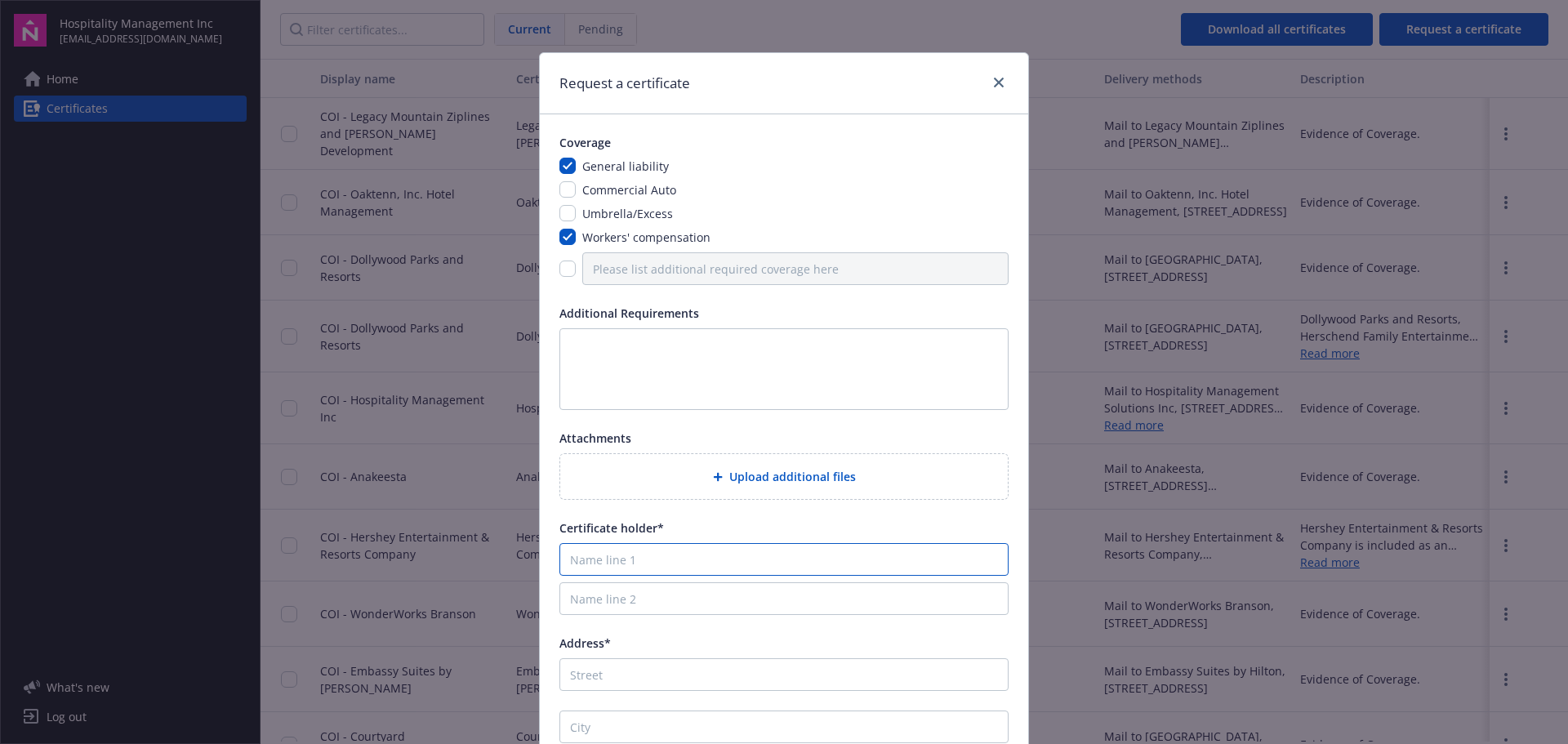
paste input "Courtyard Gatlinburg Downtown"
type input "Courtyard Gatlinburg Downtown"
click at [634, 672] on input "Address*" at bounding box center [784, 674] width 450 height 33
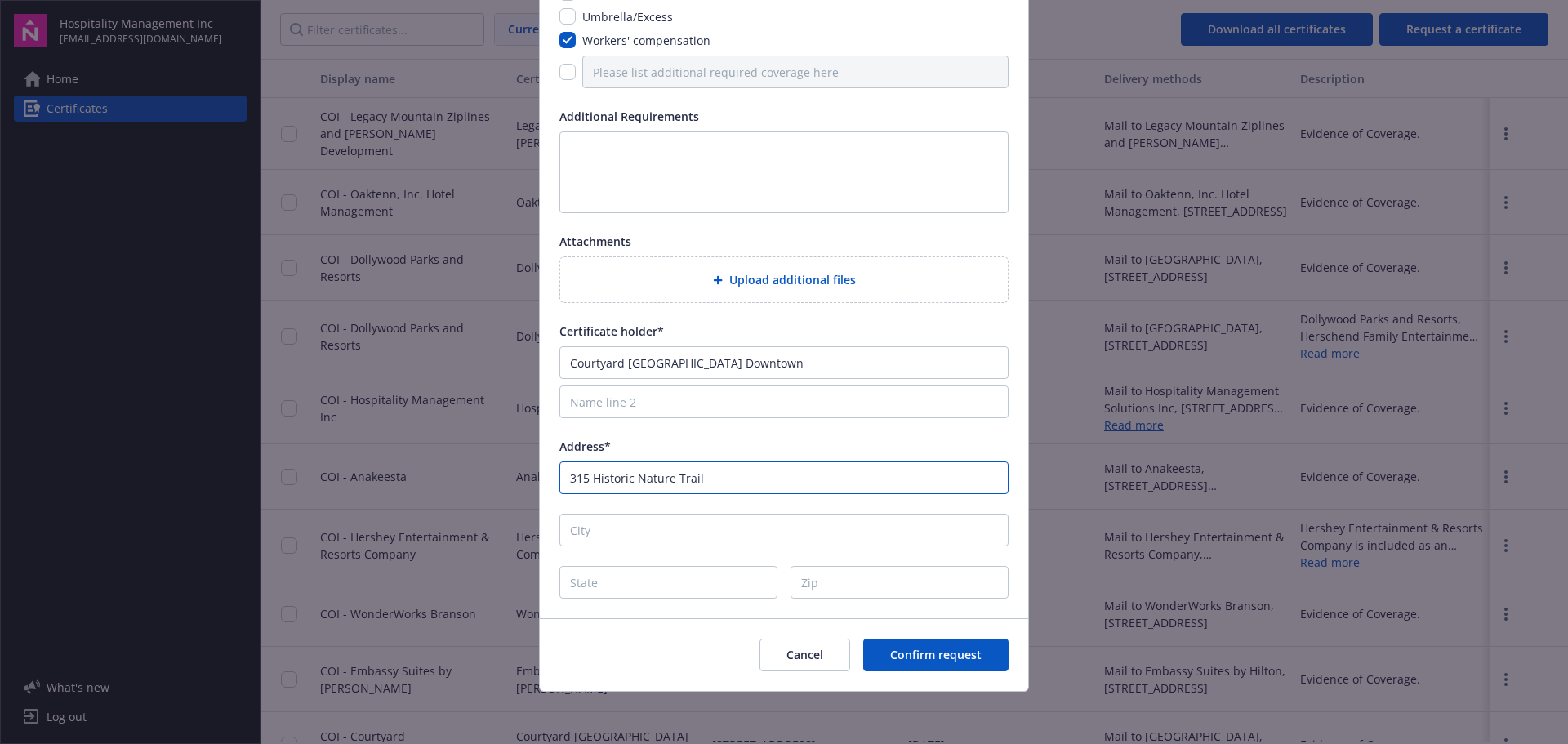
type input "315 Historic Nature Trail"
click at [651, 529] on input "City" at bounding box center [784, 529] width 450 height 33
type input "Gatlinburg"
type input "TN"
click at [881, 577] on input "Zip" at bounding box center [899, 581] width 218 height 33
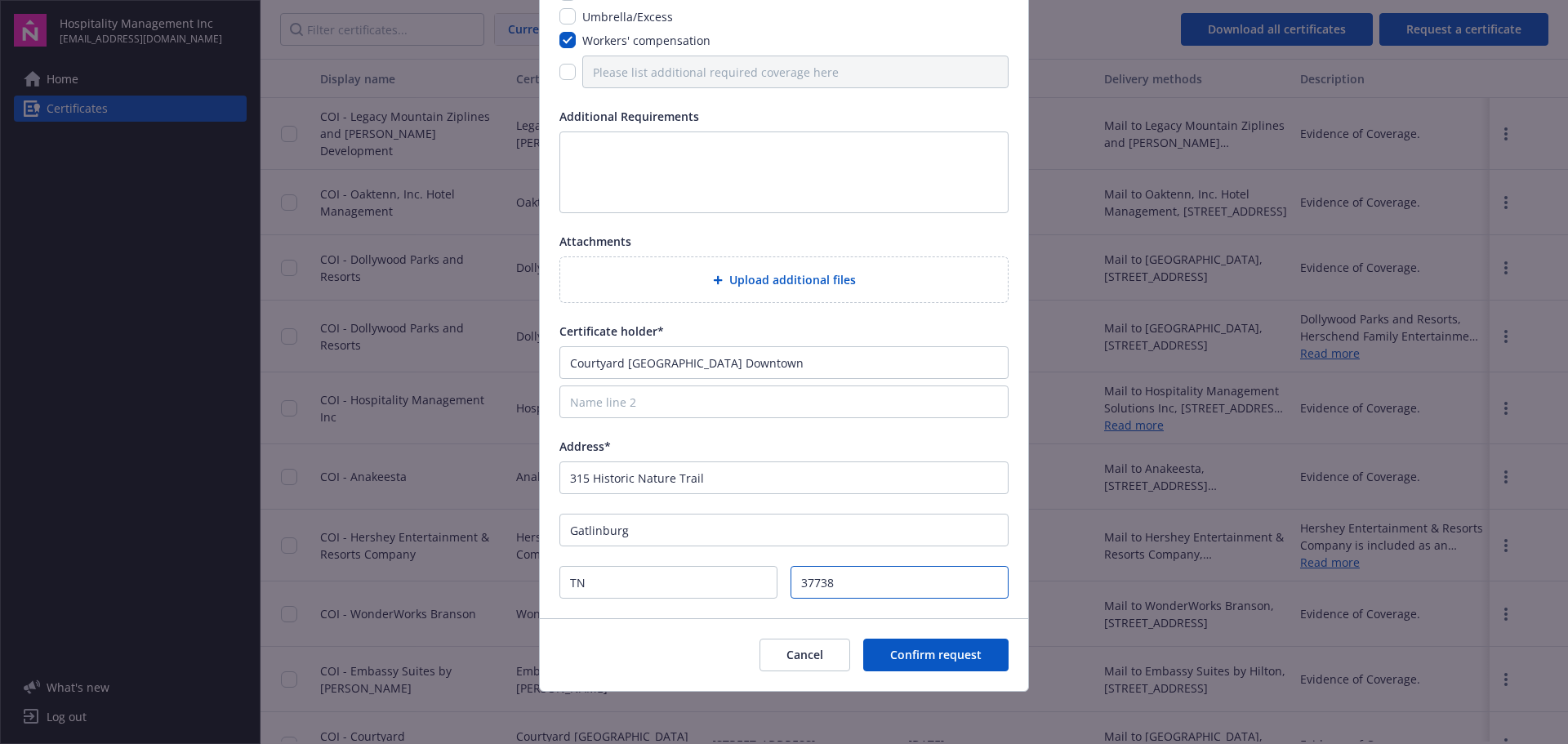
type input "37738"
click at [794, 613] on div "Coverage General liability Commercial Auto Umbrella/Excess Workers' compensatio…" at bounding box center [784, 268] width 489 height 700
click at [674, 429] on div "Coverage General liability Commercial Auto Umbrella/Excess Workers' compensatio…" at bounding box center [784, 268] width 489 height 700
click at [888, 316] on div "Coverage General liability Commercial Auto Umbrella/Excess Workers' compensatio…" at bounding box center [784, 268] width 489 height 700
click at [932, 437] on div "Address*" at bounding box center [784, 446] width 450 height 17
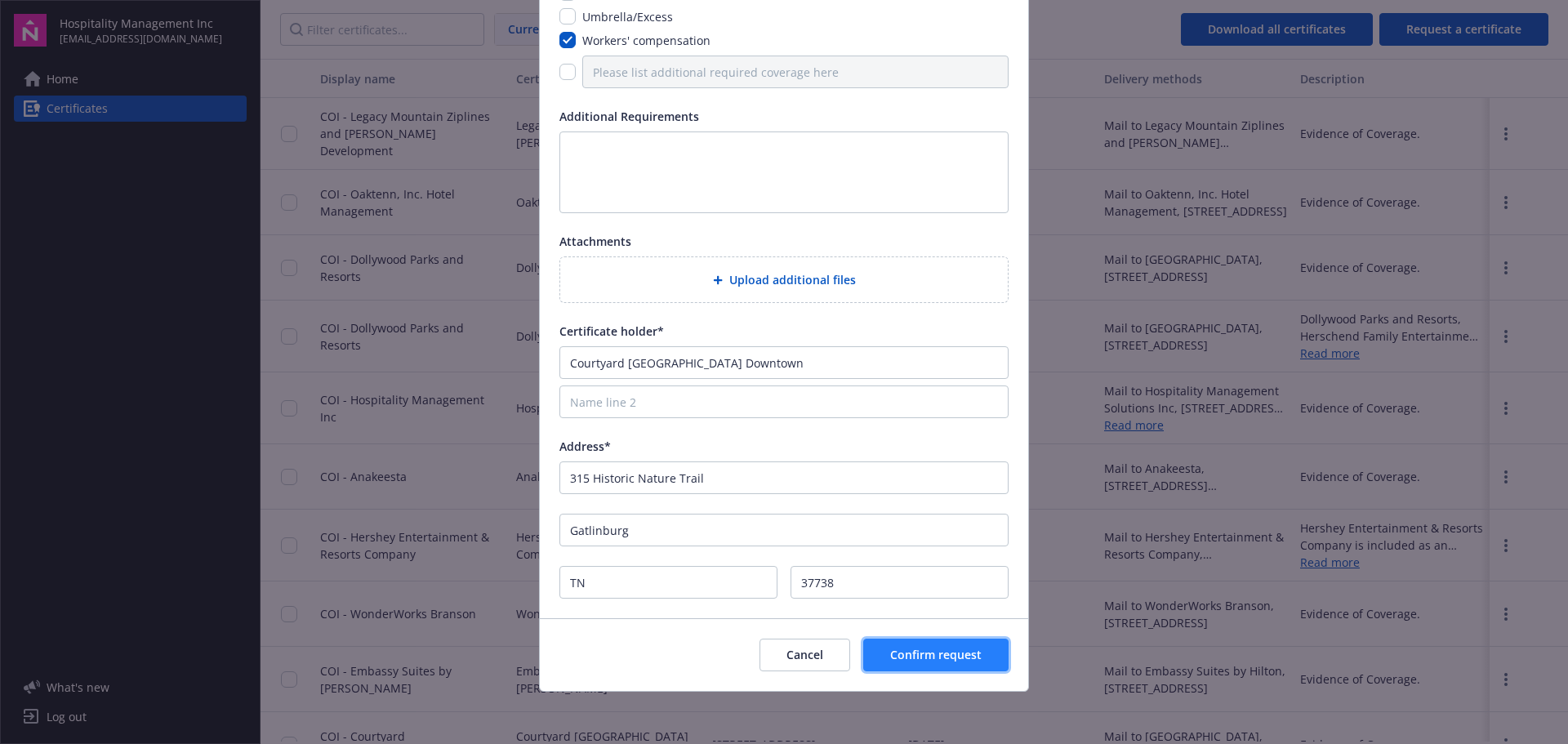
click at [967, 659] on span "Confirm request" at bounding box center [935, 654] width 91 height 16
